Goal: Task Accomplishment & Management: Manage account settings

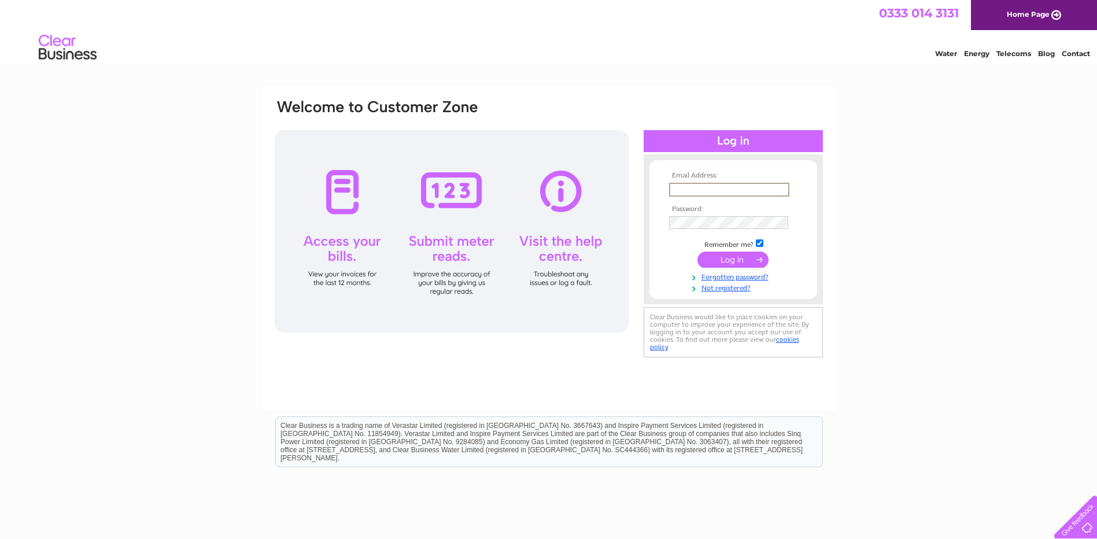
click at [679, 192] on input "text" at bounding box center [729, 190] width 120 height 14
type input "nwigley@aol.com"
click at [735, 254] on input "submit" at bounding box center [732, 259] width 71 height 16
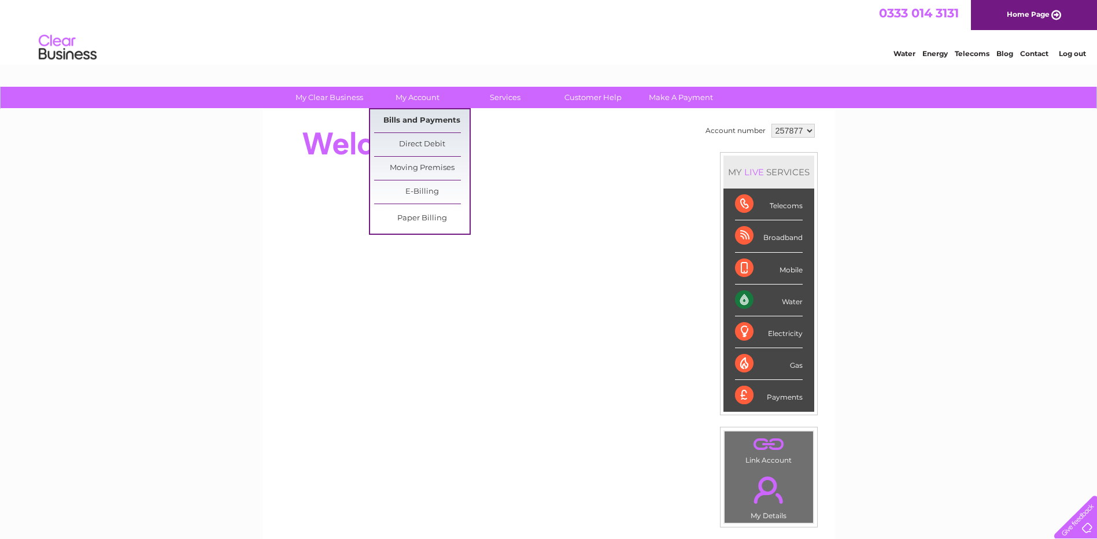
click at [434, 120] on link "Bills and Payments" at bounding box center [421, 120] width 95 height 23
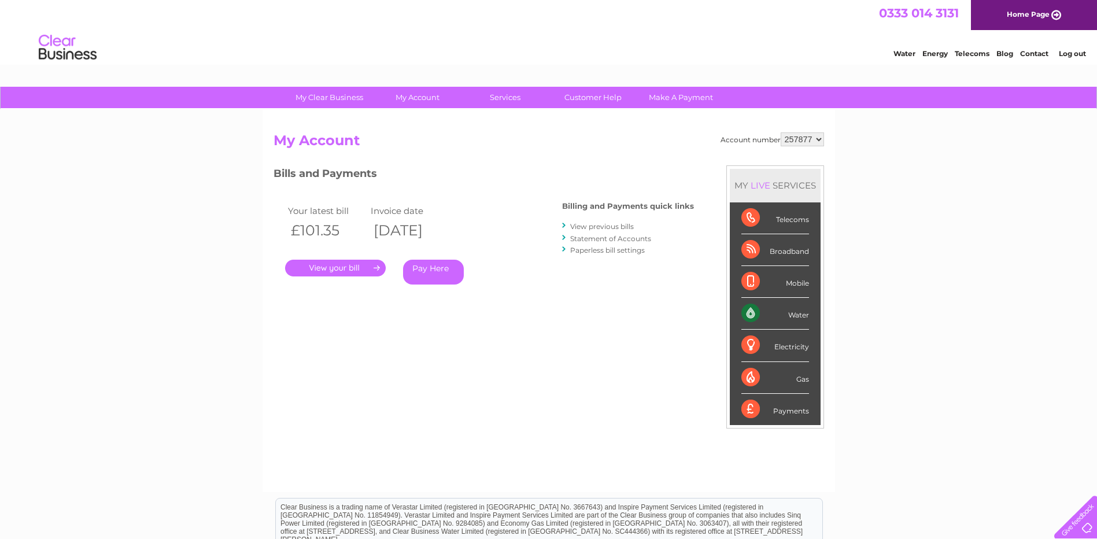
click at [351, 271] on link "." at bounding box center [335, 268] width 101 height 17
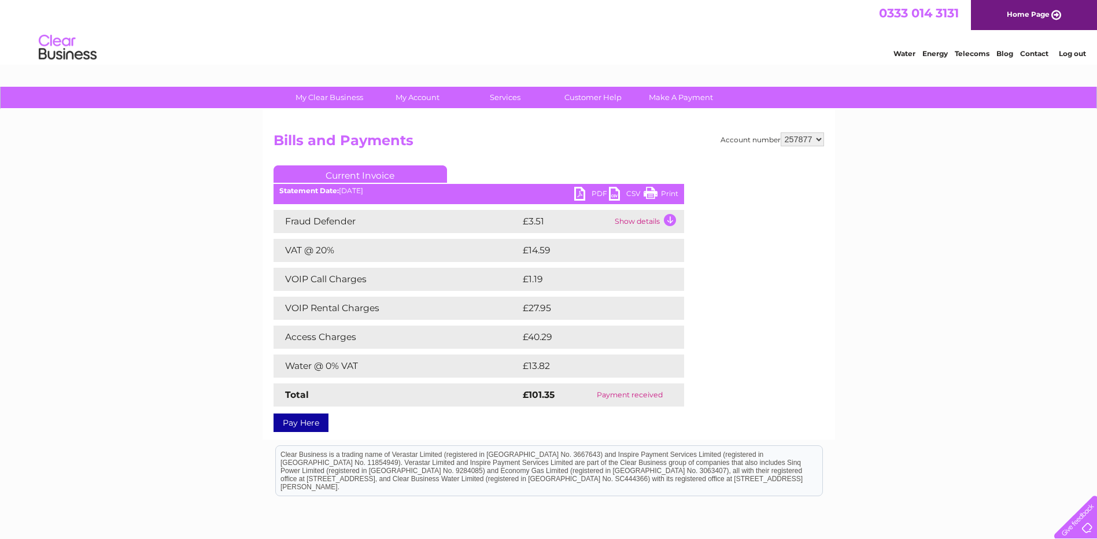
click at [582, 197] on link "PDF" at bounding box center [591, 195] width 35 height 17
